Goal: Find specific page/section: Find specific page/section

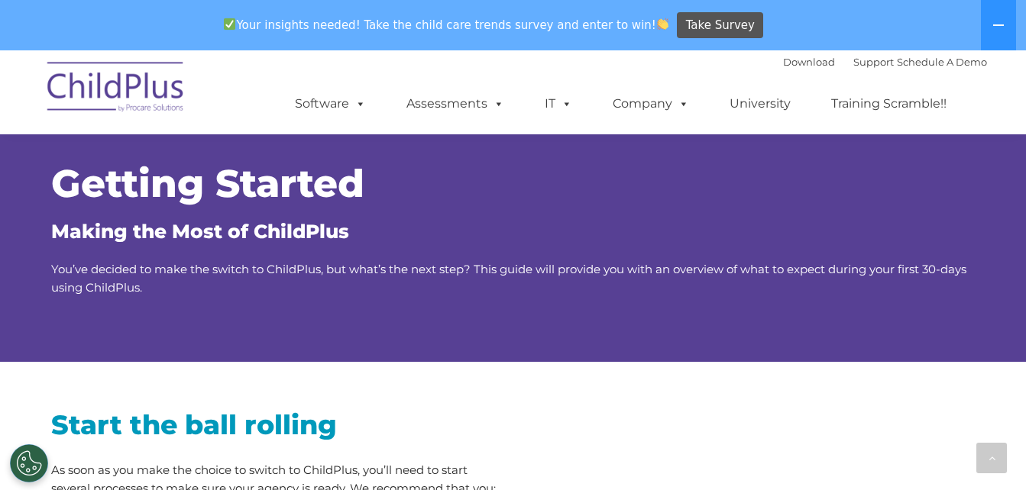
scroll to position [2530, 0]
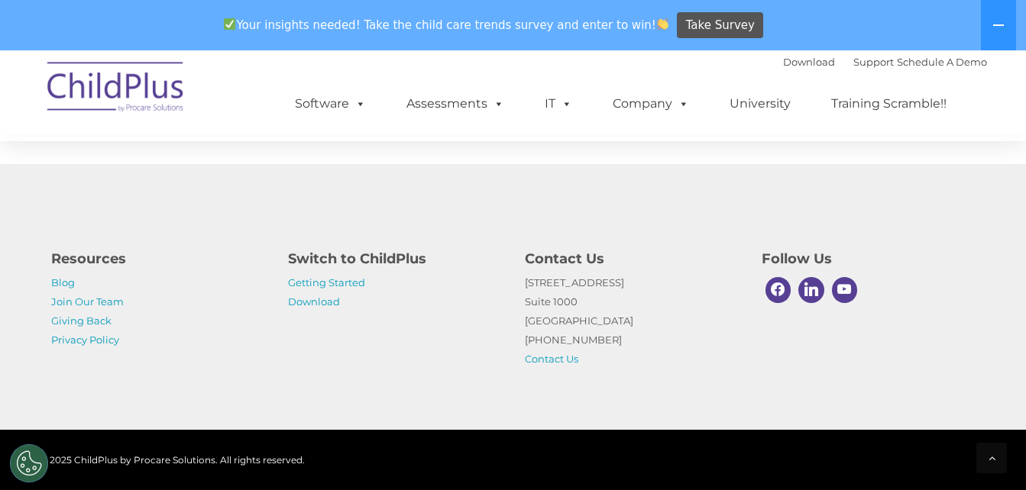
click at [526, 73] on div "Download Support | Schedule A Demo  MENU MENU Software ChildPlus: The original…" at bounding box center [625, 92] width 723 height 84
click at [321, 303] on link "Download" at bounding box center [314, 302] width 52 height 12
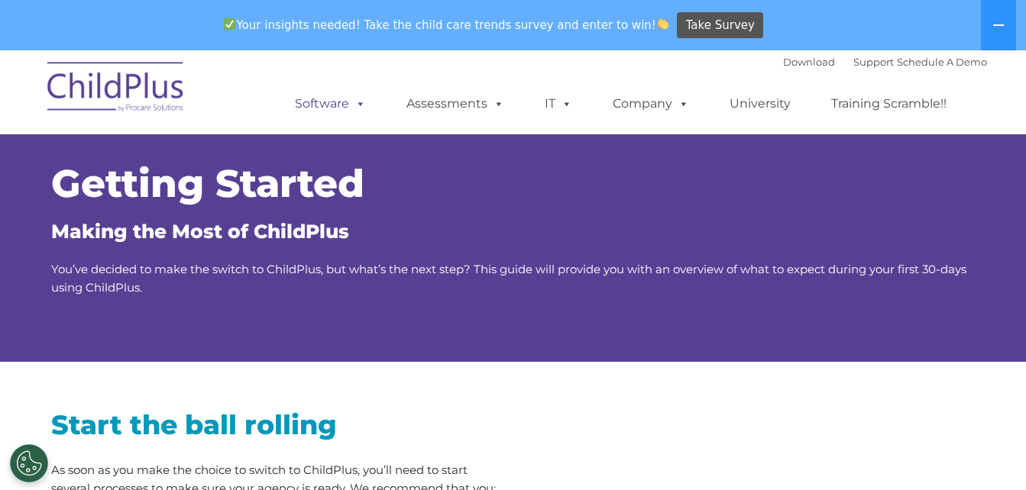
drag, startPoint x: 0, startPoint y: 0, endPoint x: 362, endPoint y: 104, distance: 376.8
click at [362, 104] on span at bounding box center [357, 103] width 17 height 15
drag, startPoint x: 362, startPoint y: 104, endPoint x: 709, endPoint y: 206, distance: 361.7
click at [709, 206] on div "Getting Started Making the Most of ChildPlus You’ve decided to make the switch …" at bounding box center [513, 231] width 924 height 132
click at [853, 61] on link "Support" at bounding box center [873, 62] width 40 height 12
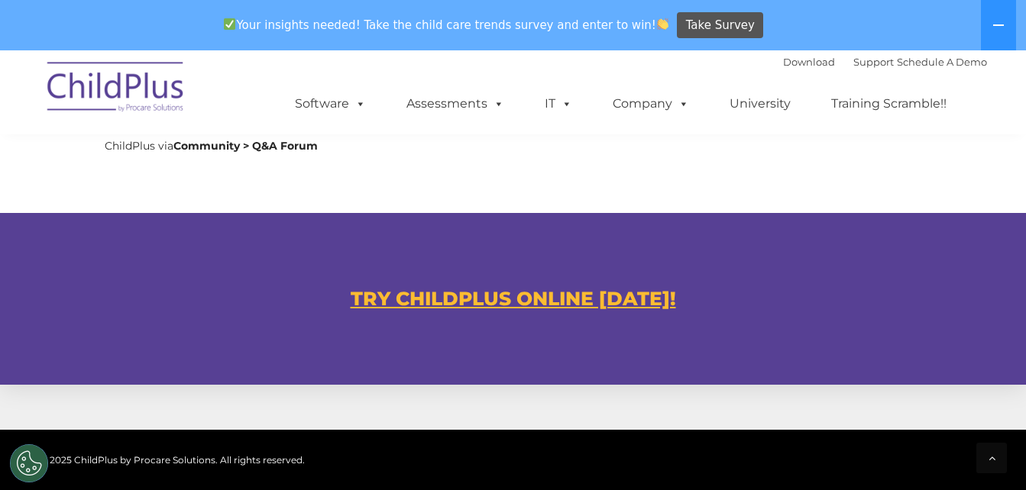
scroll to position [847, 0]
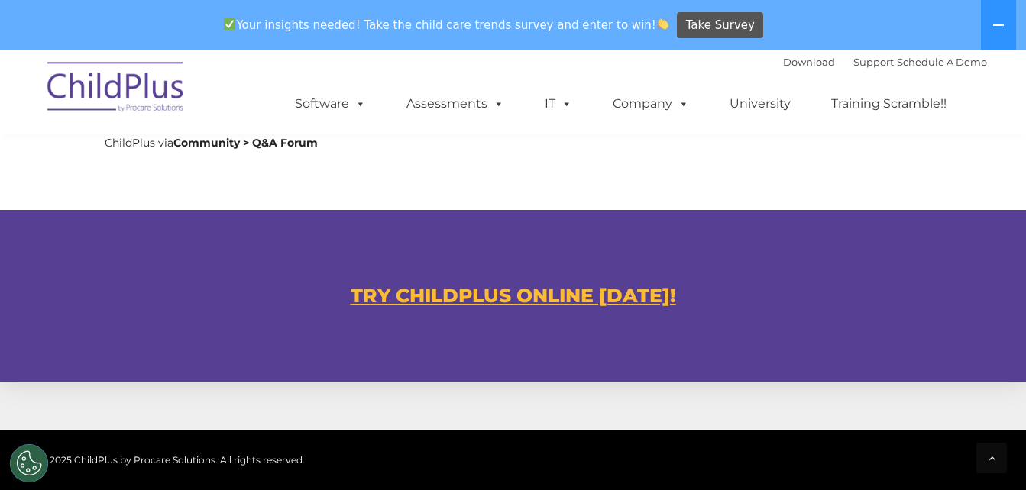
click at [630, 296] on u "TRY CHILDPLUS ONLINE TODAY!" at bounding box center [513, 295] width 325 height 23
click at [163, 89] on img at bounding box center [116, 89] width 153 height 76
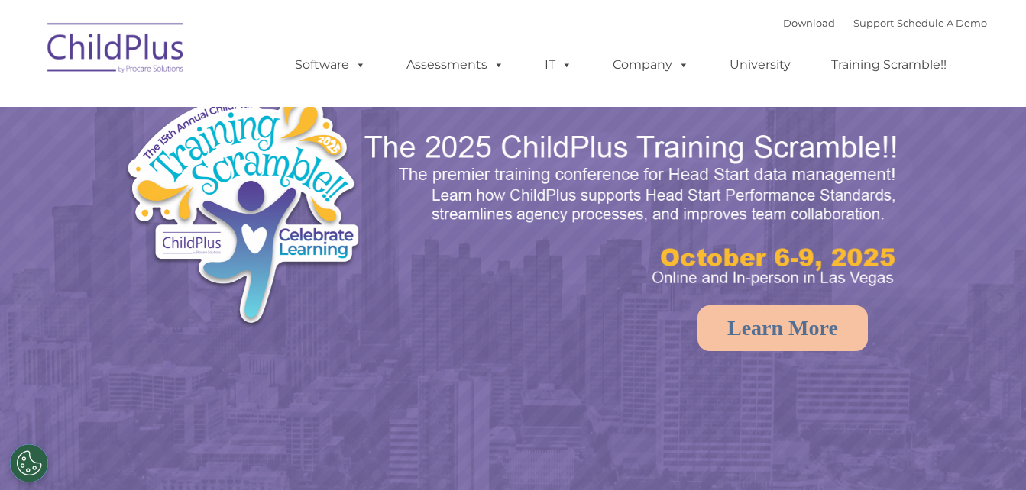
select select "MEDIUM"
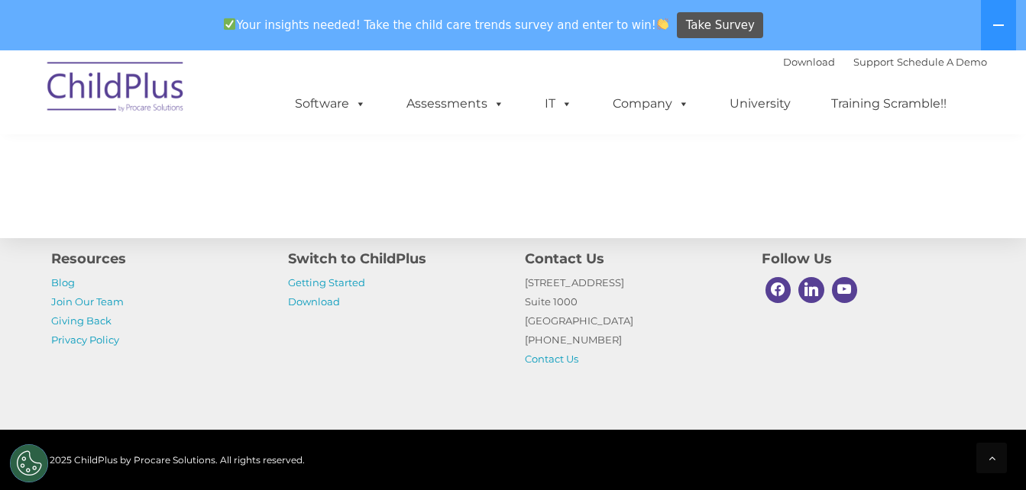
scroll to position [1838, 0]
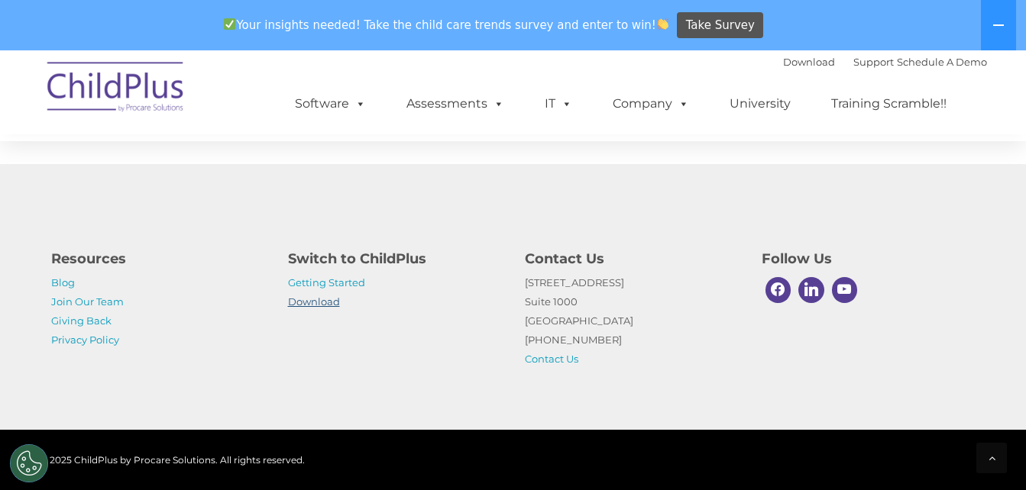
click at [333, 306] on link "Download" at bounding box center [314, 302] width 52 height 12
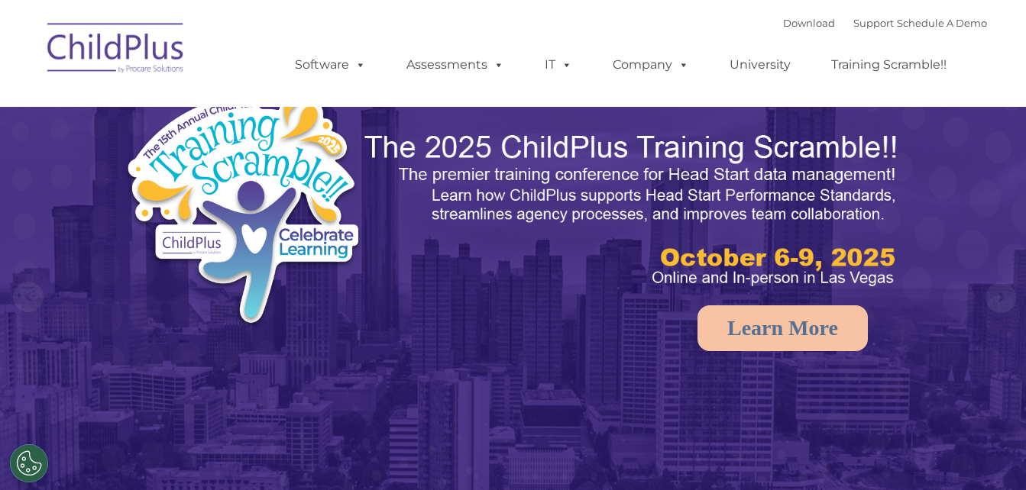
select select "MEDIUM"
